Goal: Task Accomplishment & Management: Manage account settings

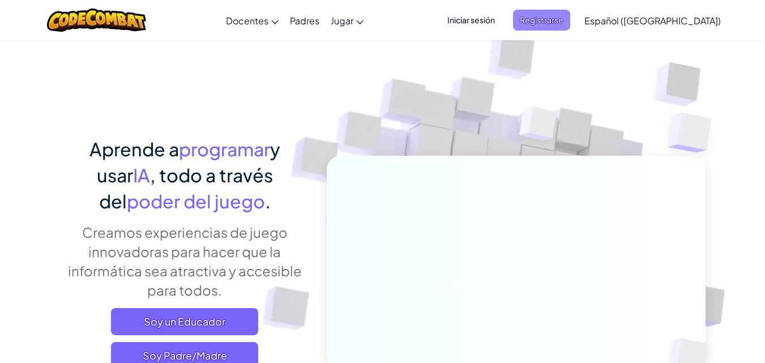
click at [564, 11] on span "Registrarse" at bounding box center [541, 20] width 57 height 21
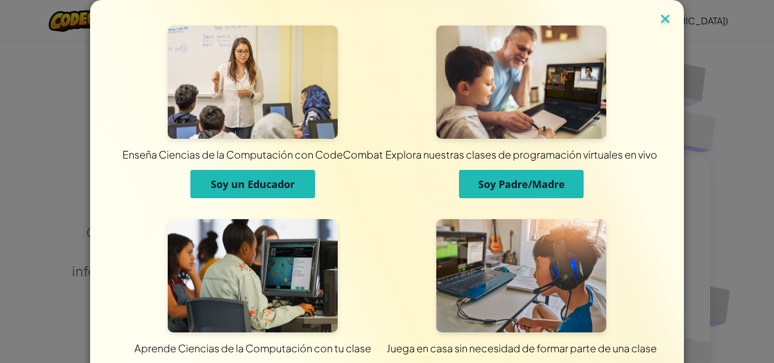
click at [660, 23] on img at bounding box center [665, 19] width 15 height 17
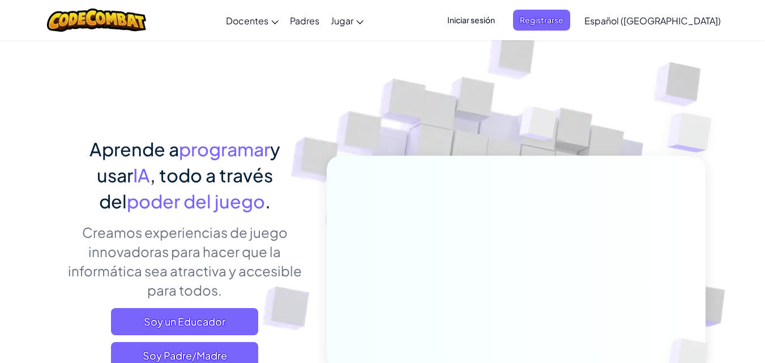
click at [479, 23] on span "Iniciar sesión" at bounding box center [471, 20] width 61 height 21
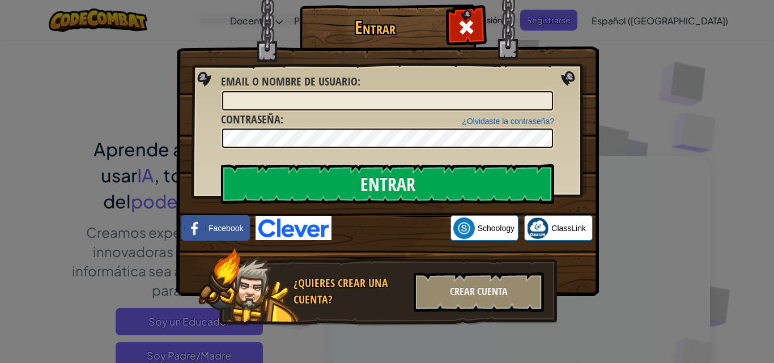
scroll to position [1, 0]
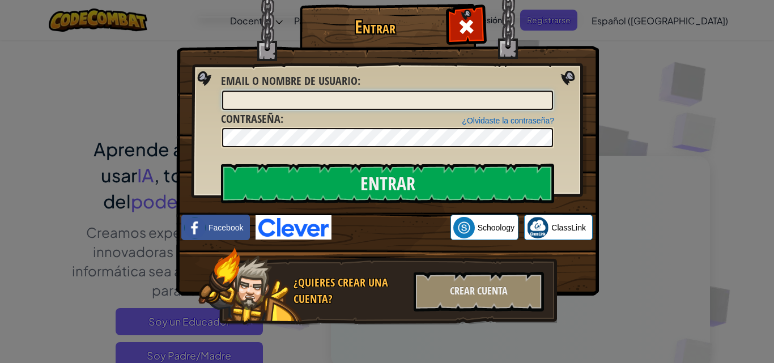
click at [407, 99] on input "Email o Nombre de usuario :" at bounding box center [387, 100] width 331 height 19
type input "CapizziL"
click at [221, 164] on input "Entrar" at bounding box center [387, 184] width 333 height 40
